Goal: Information Seeking & Learning: Find specific fact

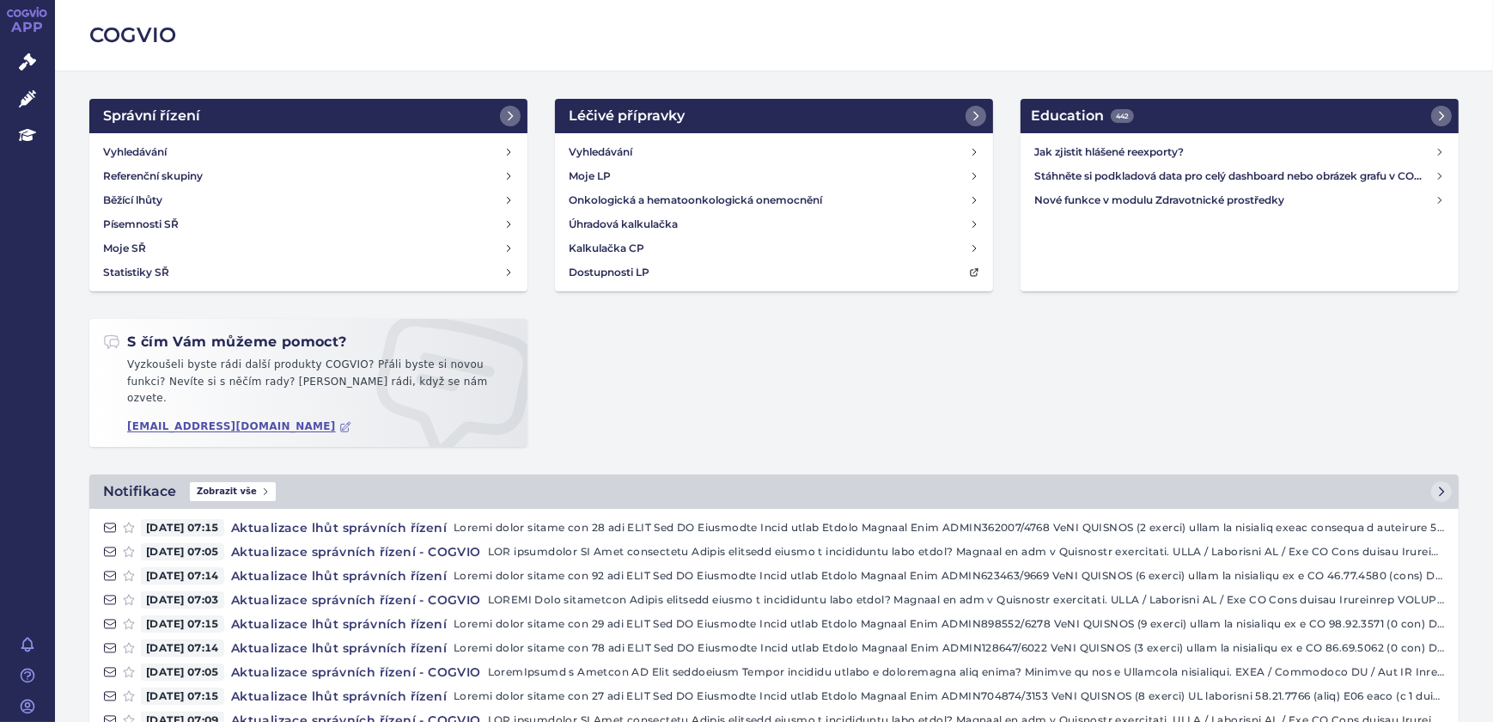
click at [43, 55] on link "Správní řízení" at bounding box center [27, 63] width 55 height 36
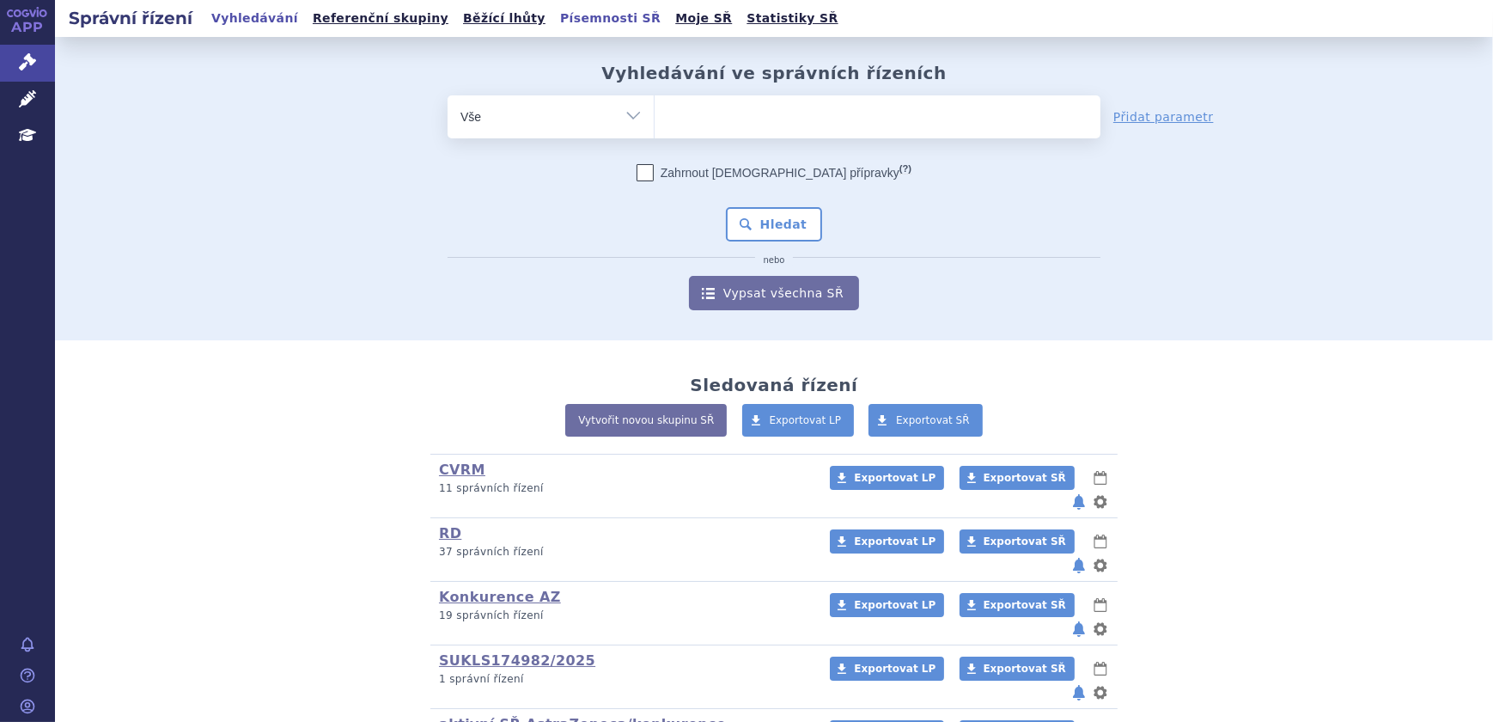
click at [555, 20] on link "Písemnosti SŘ" at bounding box center [610, 18] width 111 height 23
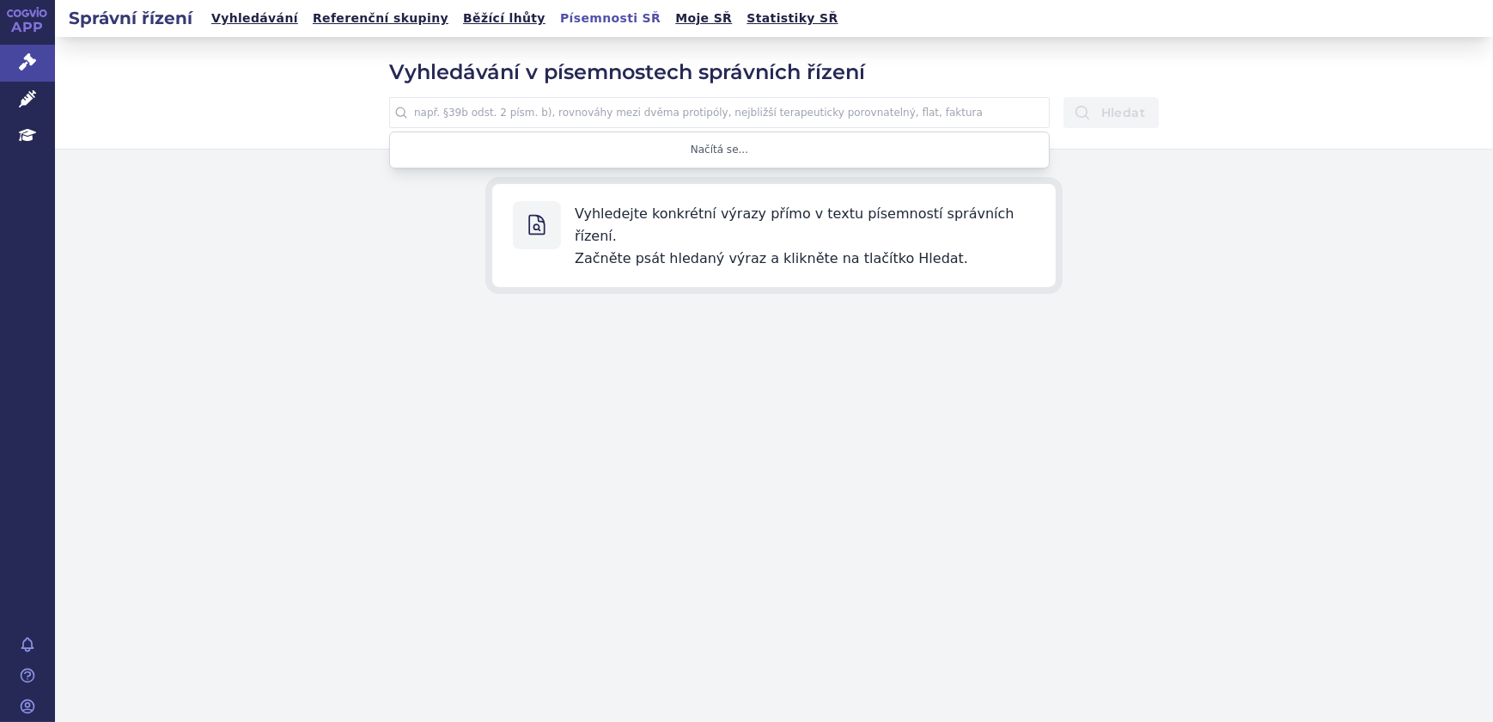
click at [705, 117] on input "text" at bounding box center [719, 112] width 661 height 31
click at [1064, 97] on button "Hledat" at bounding box center [1111, 112] width 95 height 31
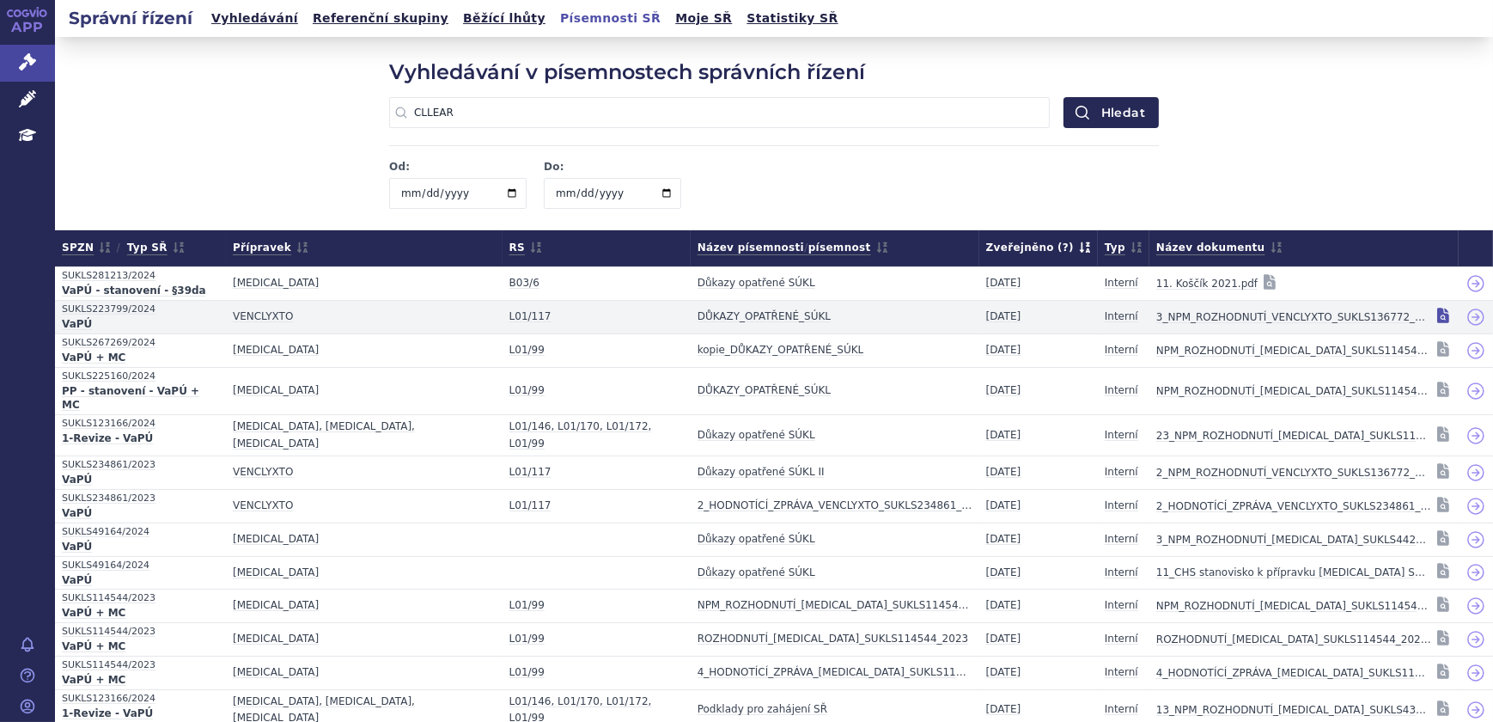
click at [1437, 320] on icon at bounding box center [1443, 315] width 12 height 15
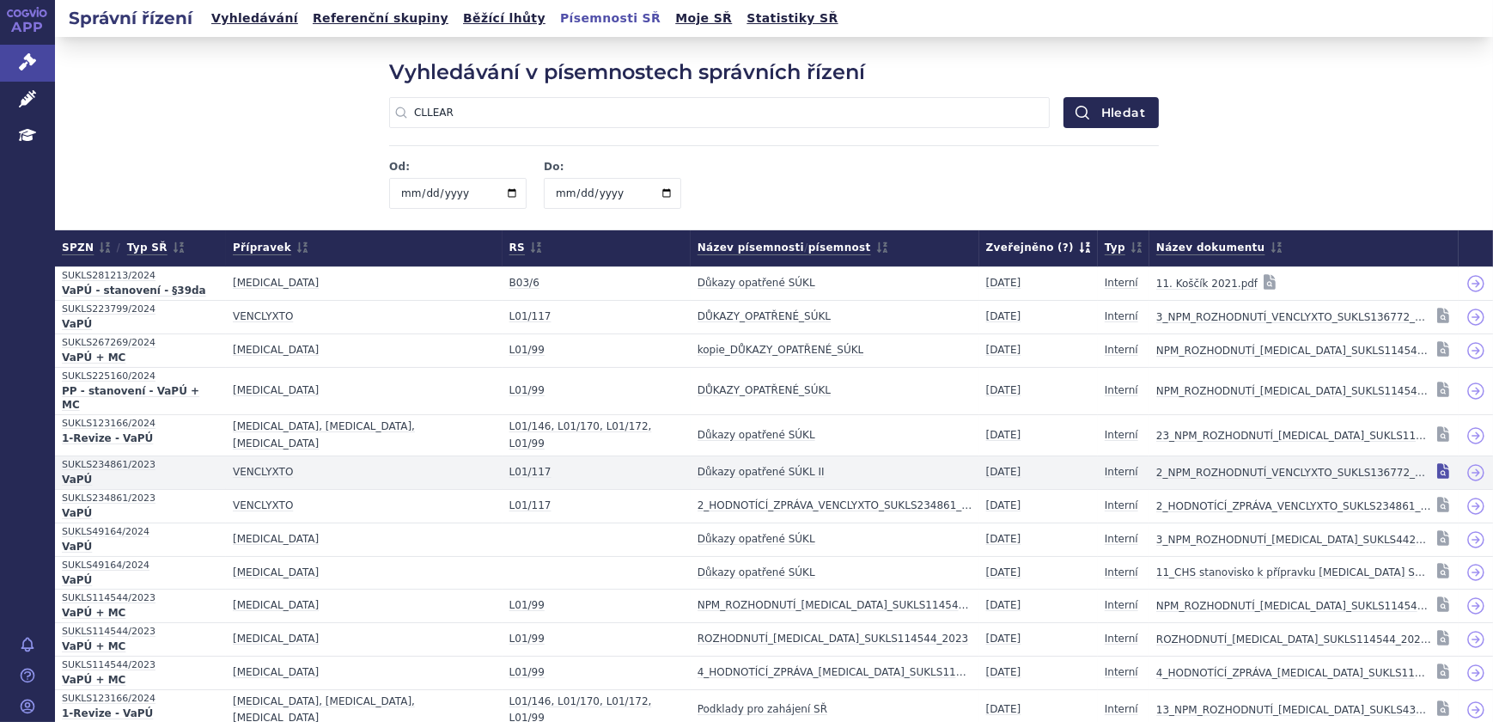
click at [1437, 463] on icon at bounding box center [1443, 470] width 12 height 15
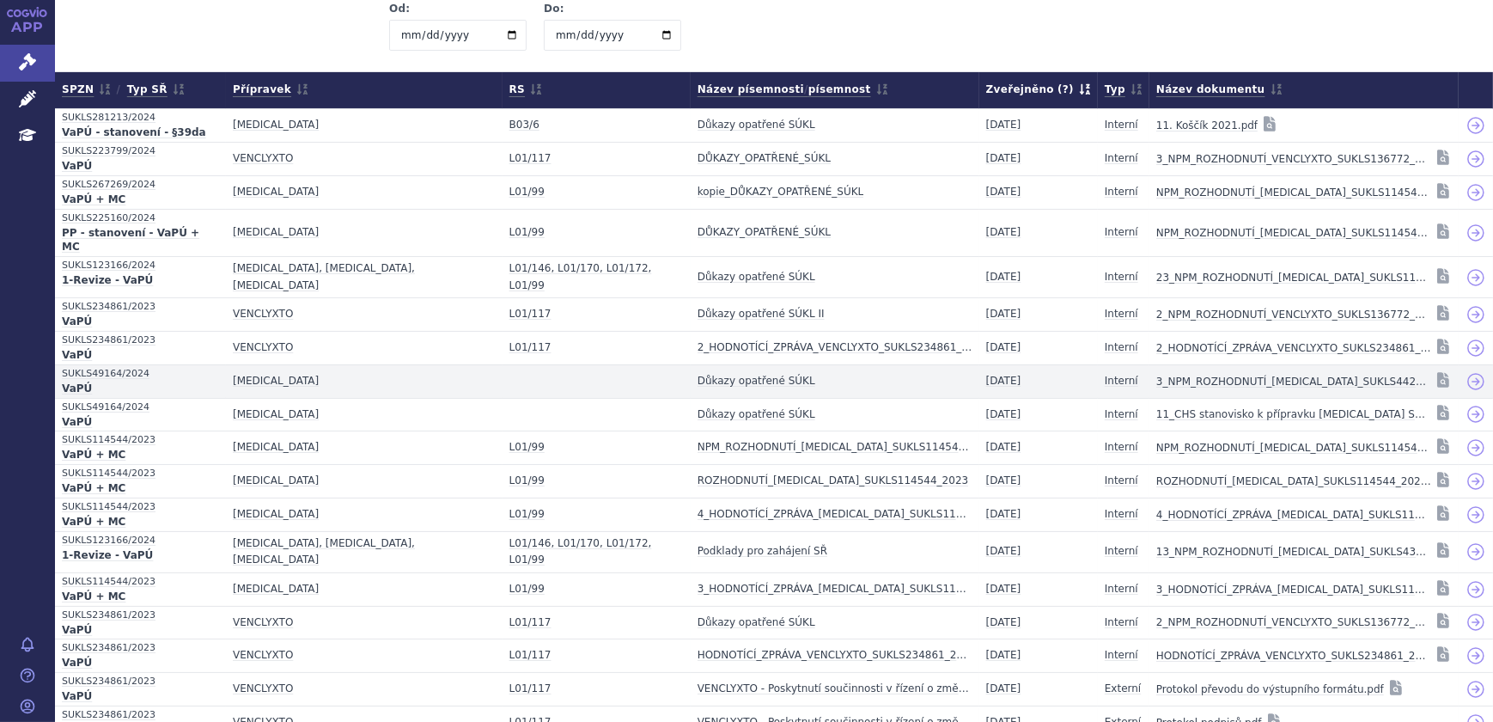
scroll to position [234, 0]
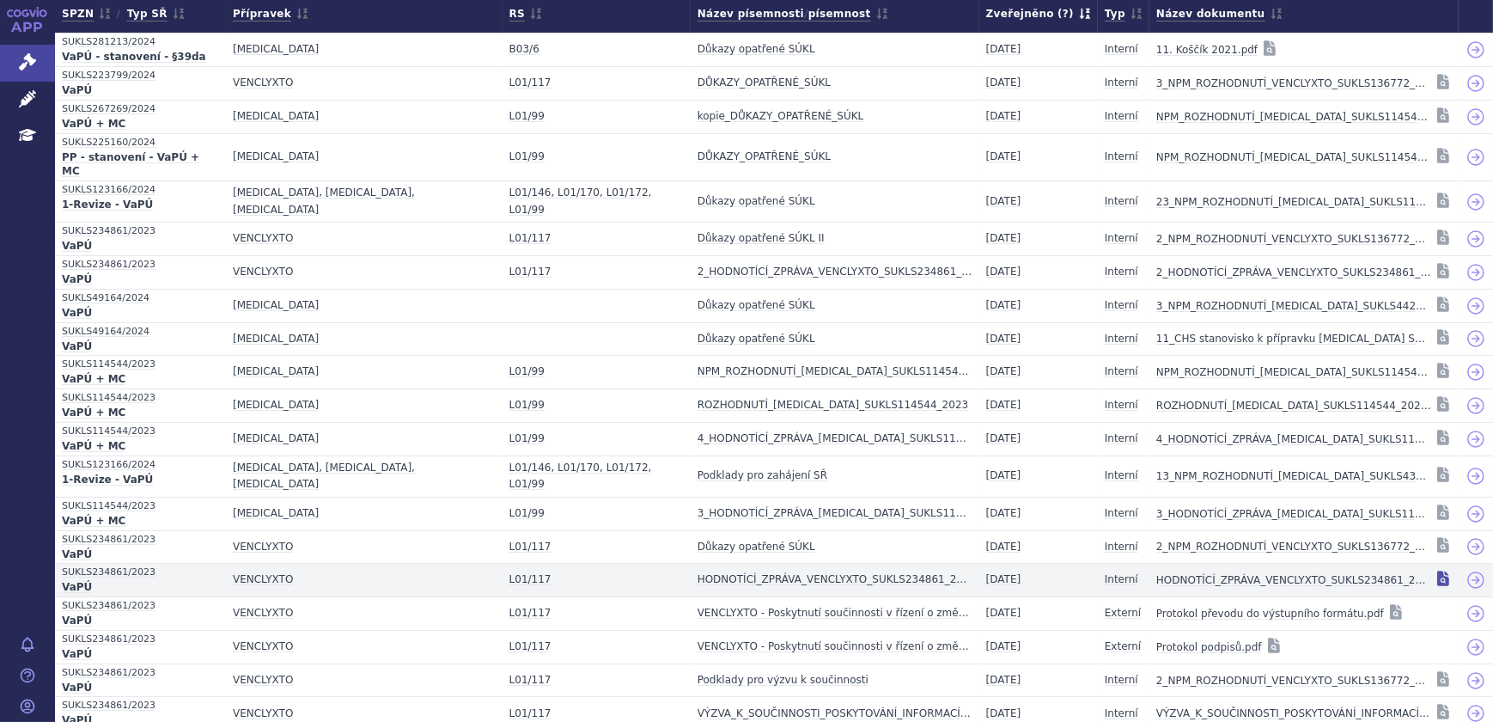
click at [1437, 570] on icon at bounding box center [1443, 577] width 12 height 15
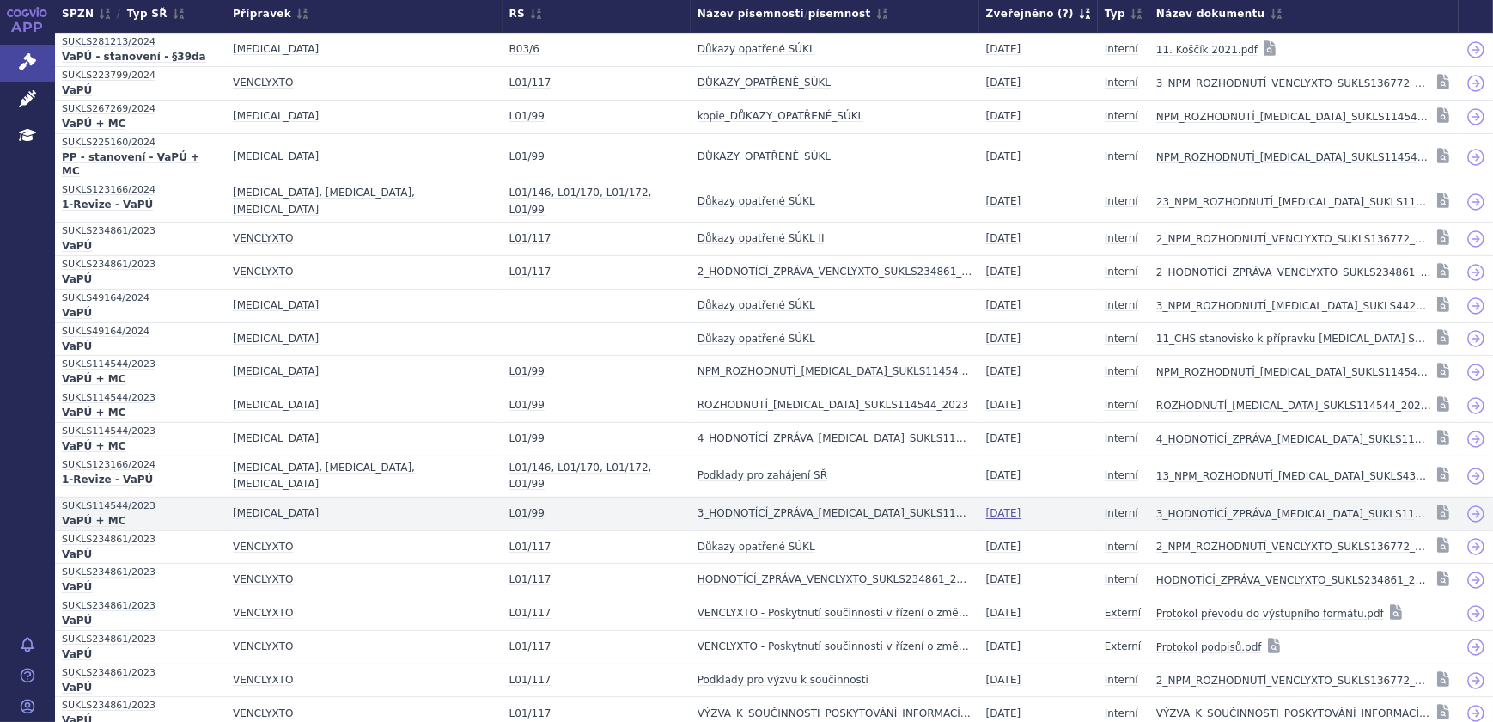
scroll to position [288, 0]
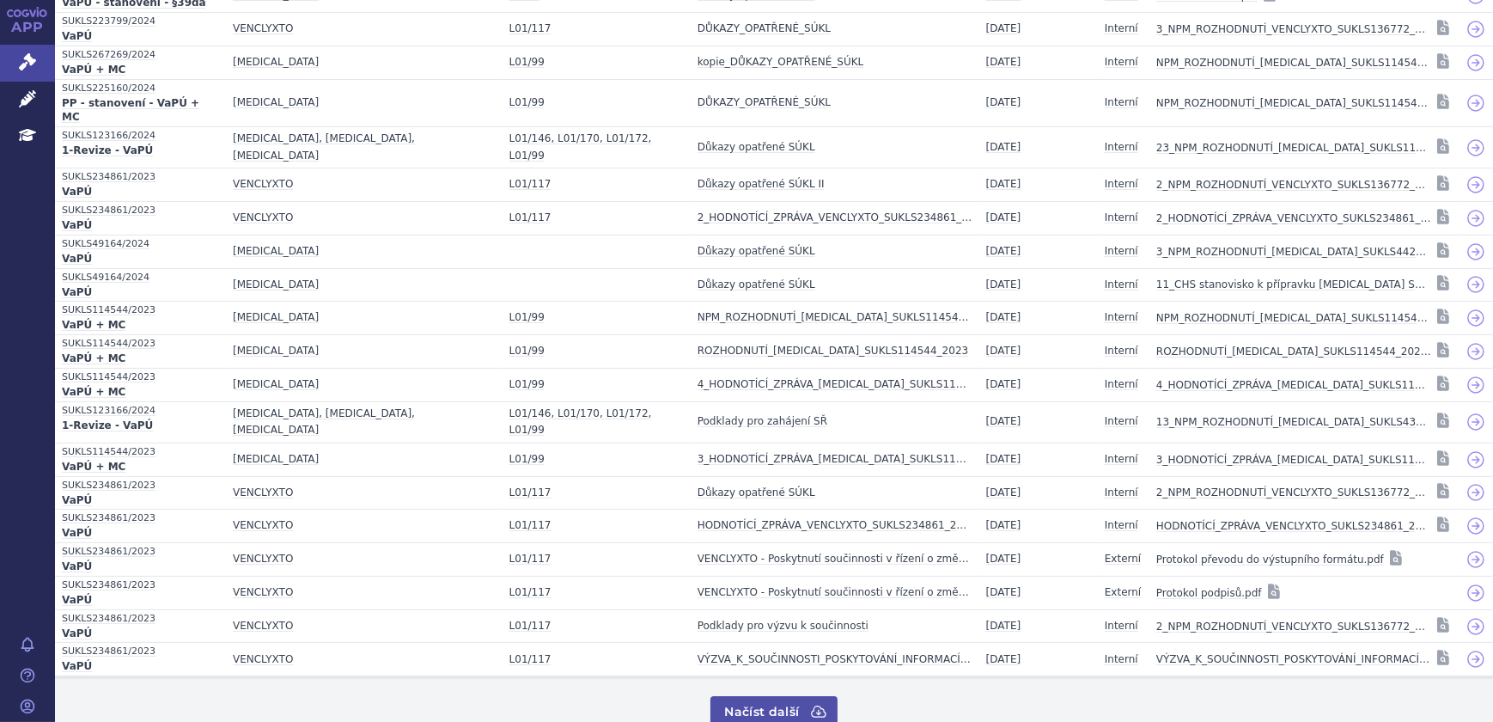
click at [810, 703] on icon at bounding box center [818, 711] width 17 height 17
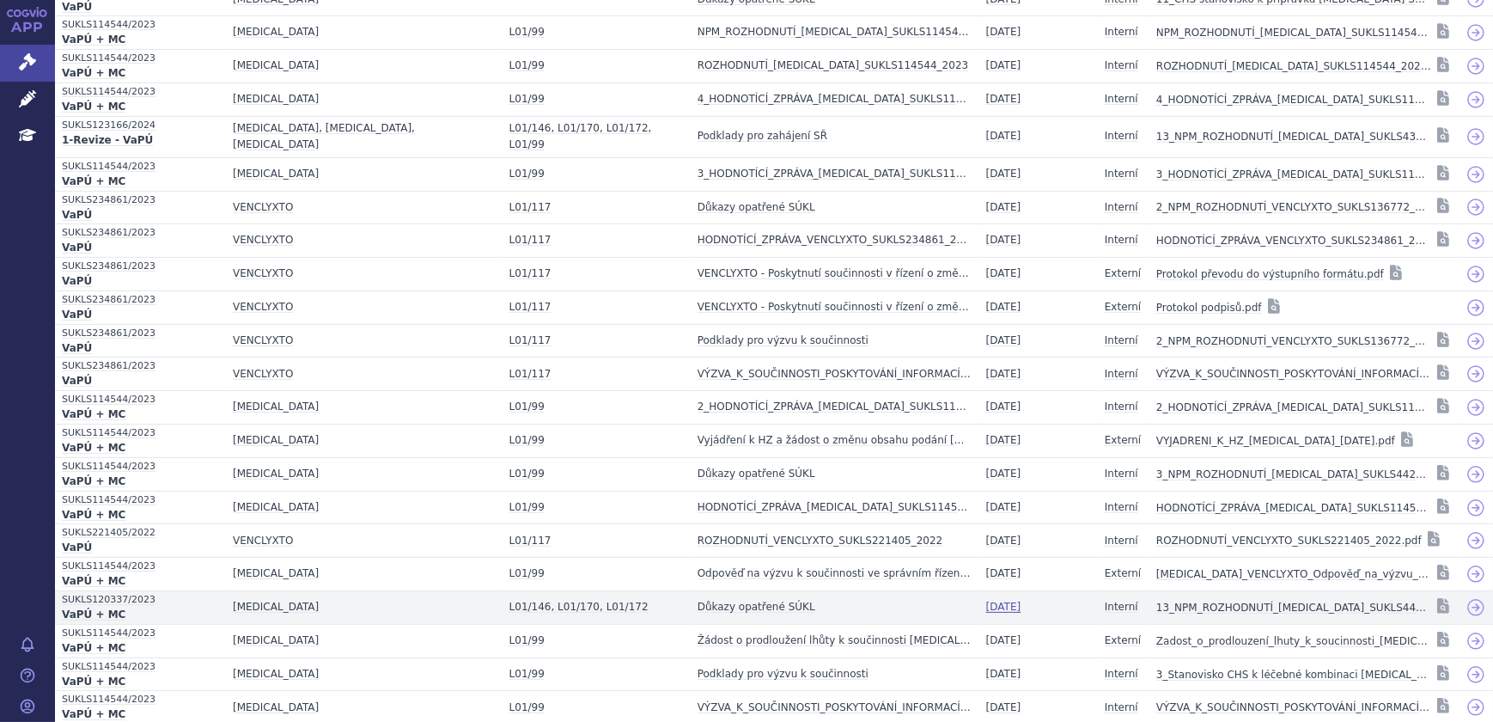
scroll to position [600, 0]
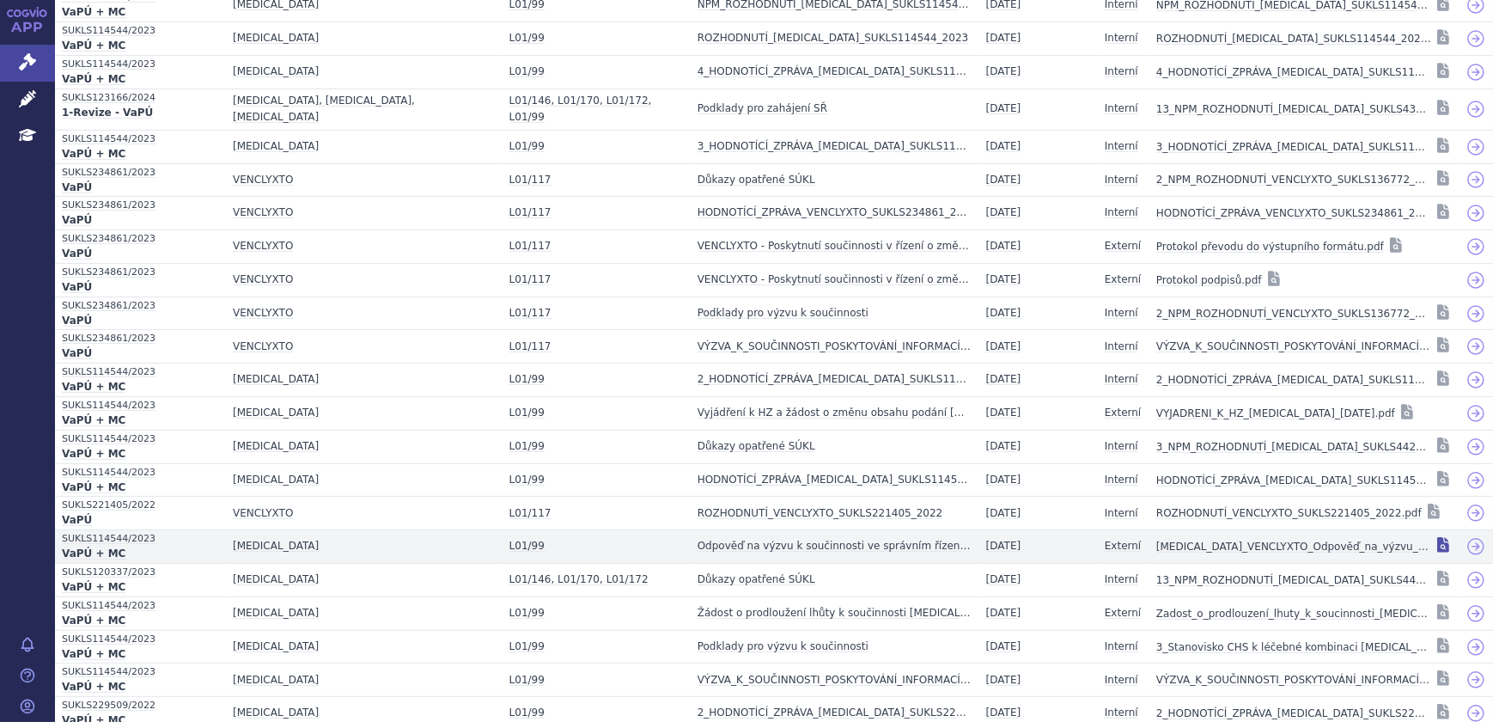
click at [1437, 537] on icon at bounding box center [1443, 544] width 12 height 15
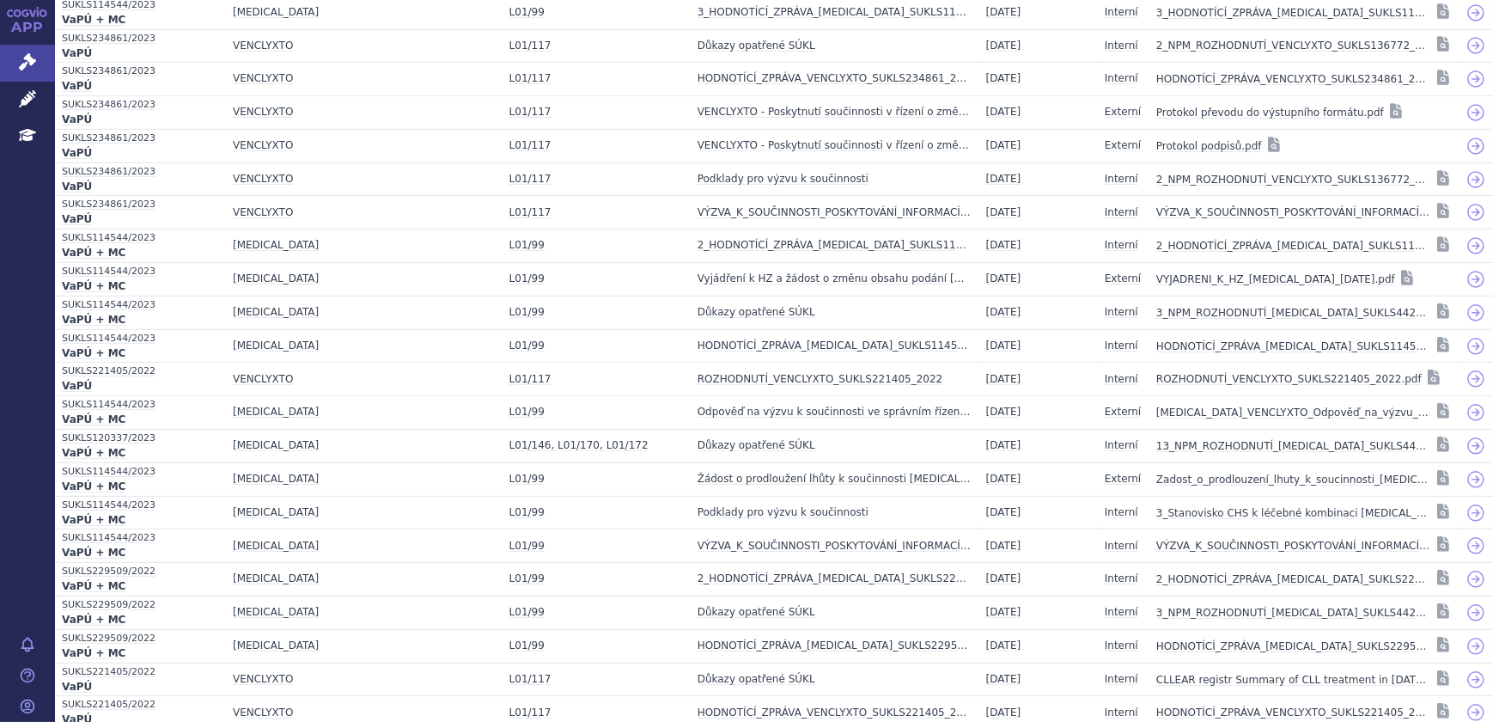
scroll to position [0, 0]
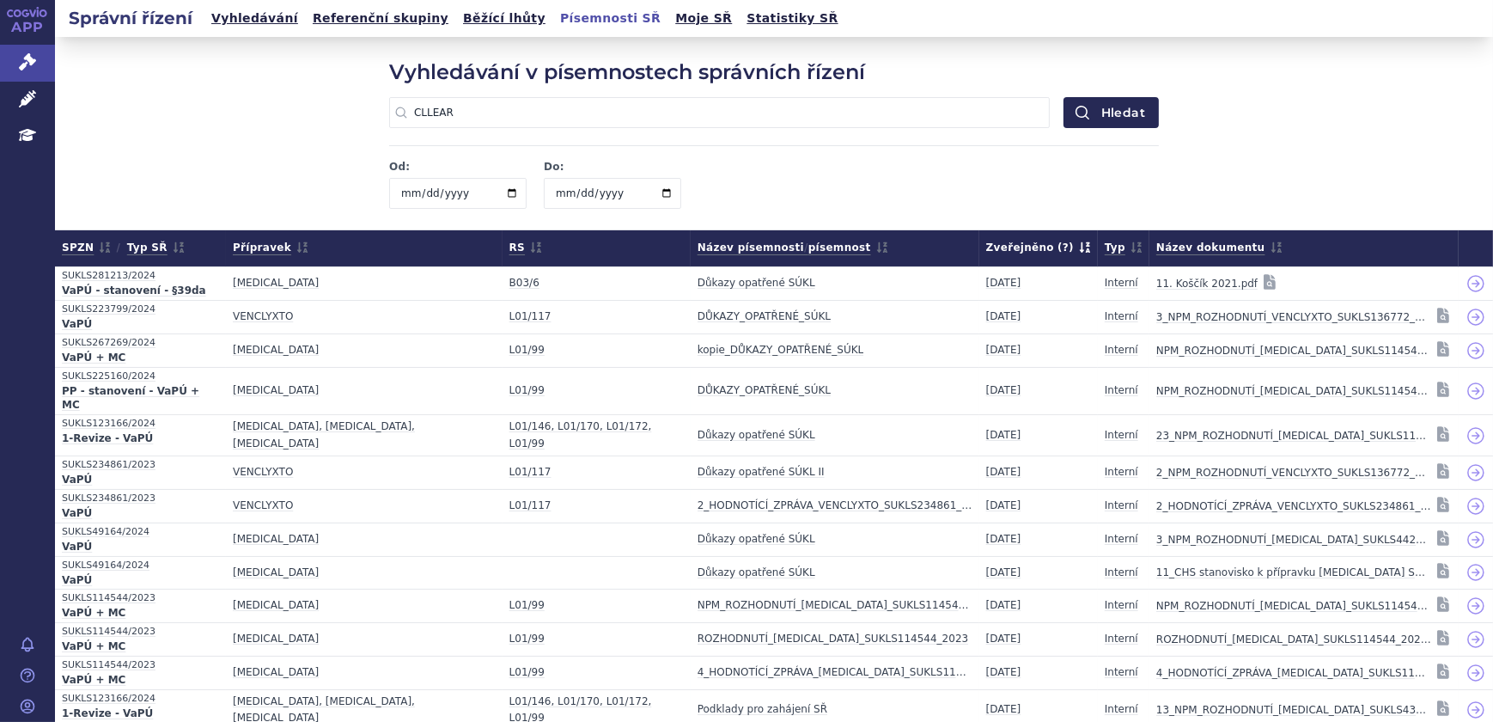
drag, startPoint x: 471, startPoint y: 113, endPoint x: 259, endPoint y: 105, distance: 212.4
click at [259, 105] on div "Vyhledávání v písemnostech správních řízení CLLEAR Žádná předchozí vyhledávání …" at bounding box center [774, 133] width 1438 height 192
click at [1064, 97] on button "Hledat" at bounding box center [1111, 112] width 95 height 31
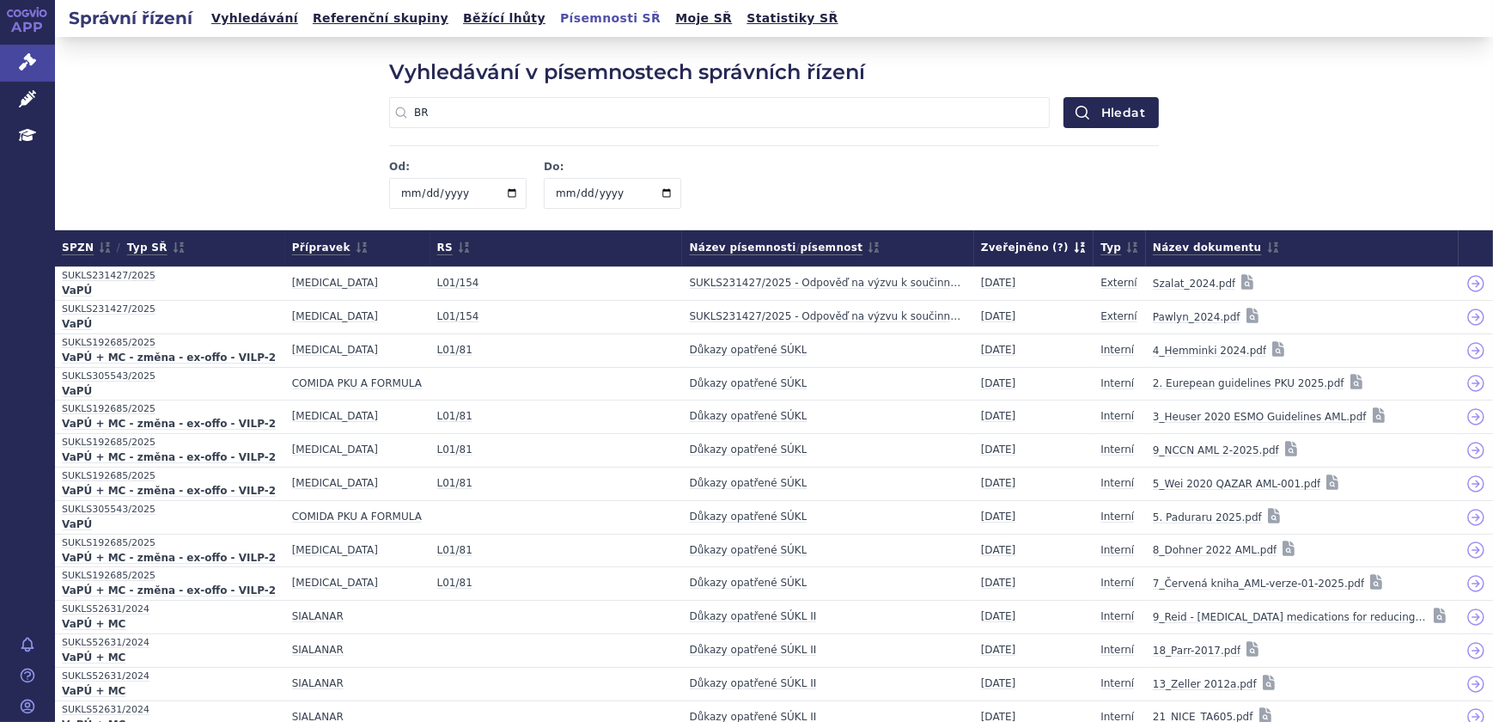
drag, startPoint x: 424, startPoint y: 104, endPoint x: 352, endPoint y: 104, distance: 71.3
click at [352, 104] on div "Vyhledávání v písemnostech správních řízení BR Žádná předchozí vyhledávání Hled…" at bounding box center [774, 133] width 1438 height 192
type input "[MEDICAL_DATA] + [MEDICAL_DATA]"
click at [1064, 97] on button "Hledat" at bounding box center [1111, 112] width 95 height 31
